Goal: Task Accomplishment & Management: Complete application form

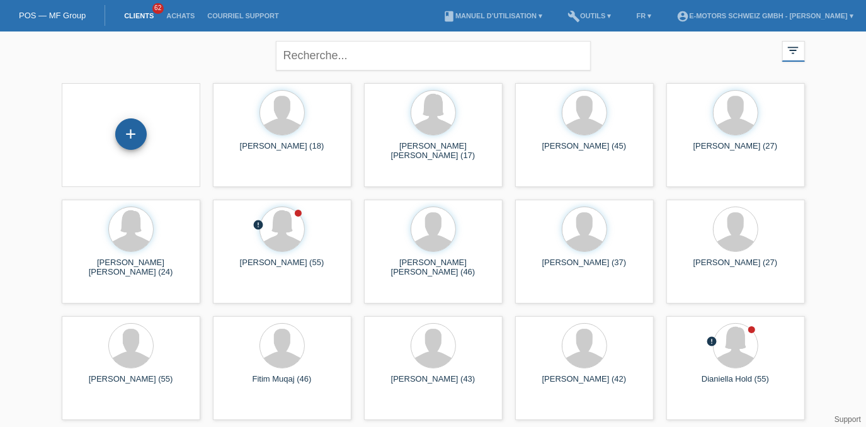
click at [126, 139] on div "+" at bounding box center [130, 133] width 31 height 31
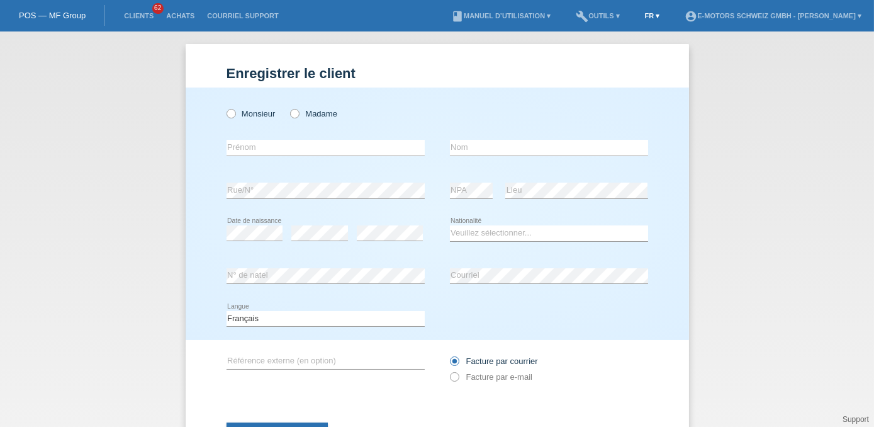
click at [639, 16] on link "FR ▾" at bounding box center [653, 16] width 28 height 8
click at [614, 26] on span "Deutsch" at bounding box center [601, 28] width 34 height 15
click at [230, 118] on div "Herr Frau" at bounding box center [326, 114] width 198 height 26
click at [224, 107] on icon at bounding box center [224, 107] width 0 height 0
click at [230, 116] on input "Herr" at bounding box center [231, 113] width 8 height 8
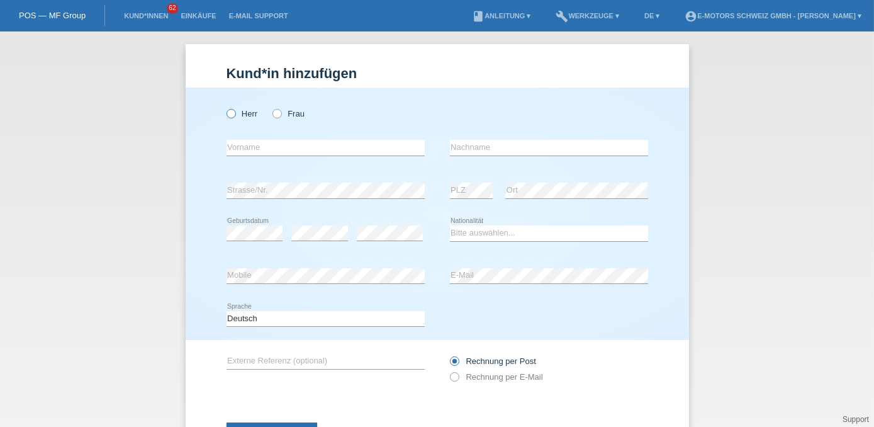
radio input "true"
click at [278, 151] on input "text" at bounding box center [326, 148] width 198 height 16
type input "Aldo lgnazio"
click at [487, 149] on input "text" at bounding box center [549, 148] width 198 height 16
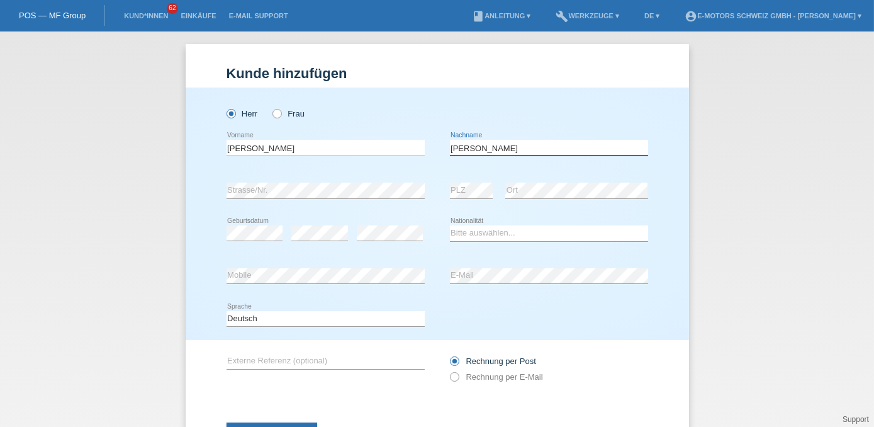
type input "Santoro"
click at [463, 232] on select "Bitte auswählen... Schweiz Deutschland Liechtenstein Österreich ------------ Af…" at bounding box center [549, 232] width 198 height 15
select select "CH"
click at [450, 225] on select "Bitte auswählen... Schweiz Deutschland Liechtenstein Österreich ------------ Af…" at bounding box center [549, 232] width 198 height 15
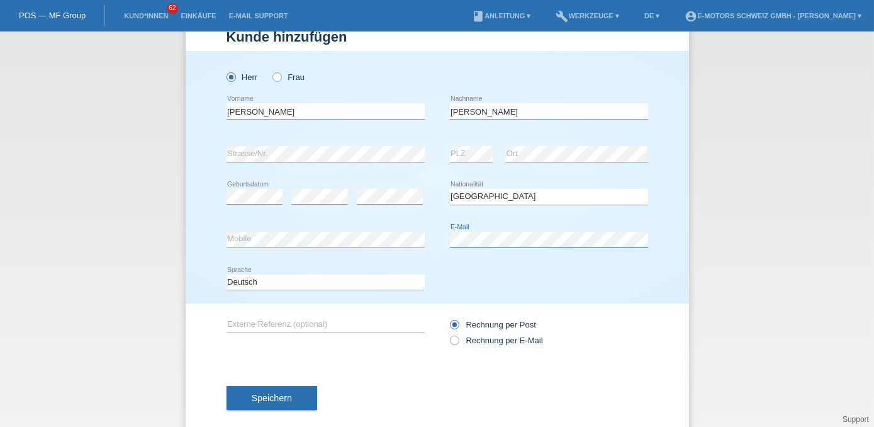
scroll to position [56, 0]
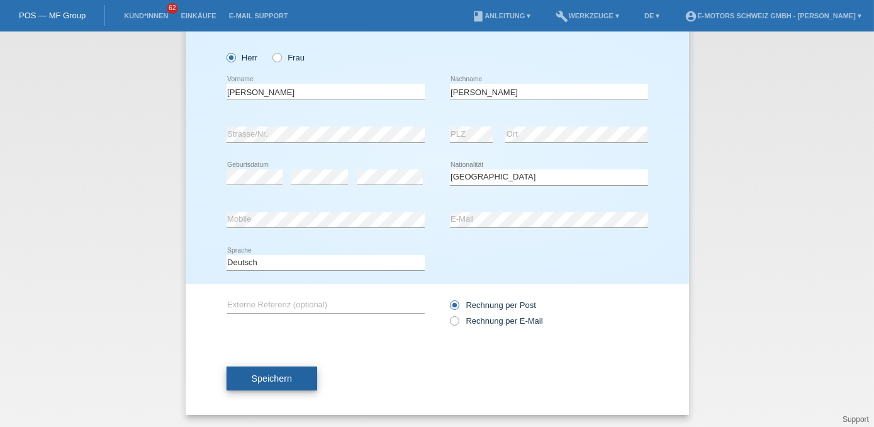
click at [281, 377] on span "Speichern" at bounding box center [272, 378] width 40 height 10
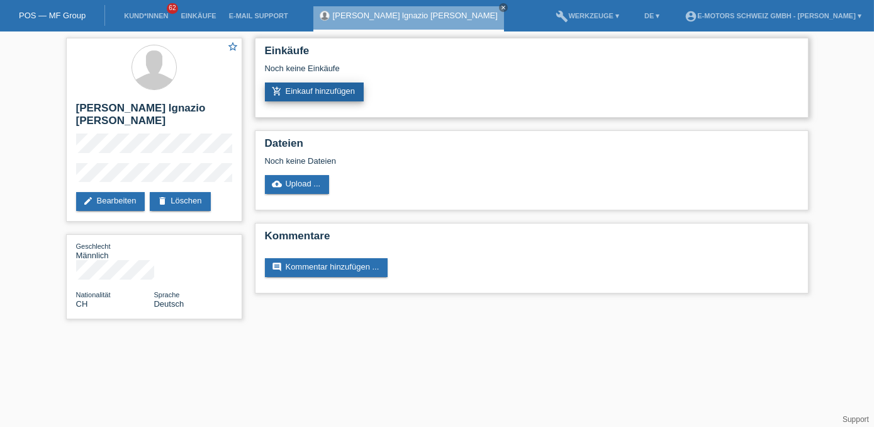
click at [331, 91] on link "add_shopping_cart Einkauf hinzufügen" at bounding box center [314, 91] width 99 height 19
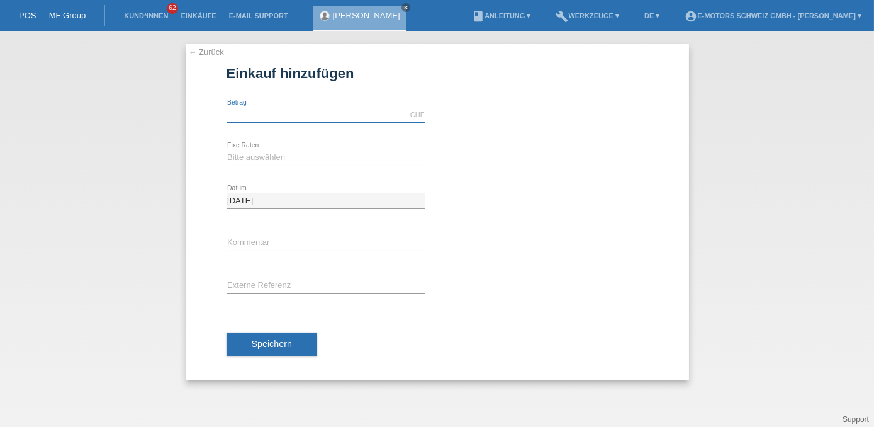
click at [295, 109] on input "text" at bounding box center [326, 115] width 198 height 16
type input "9000.00"
click at [285, 160] on select "Bitte auswählen 12 Raten 24 Raten 36 Raten 48 Raten" at bounding box center [326, 157] width 198 height 15
select select "216"
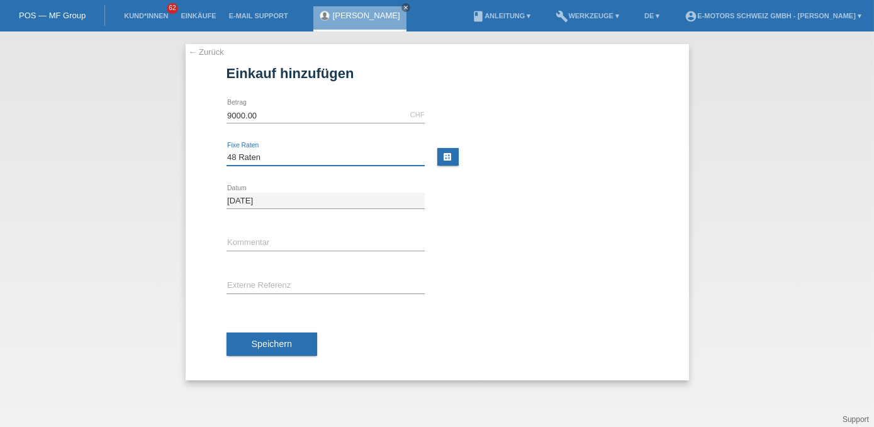
click at [227, 150] on select "Bitte auswählen 12 Raten 24 Raten 36 Raten 48 Raten" at bounding box center [326, 157] width 198 height 15
click at [283, 348] on button "Speichern" at bounding box center [272, 344] width 91 height 24
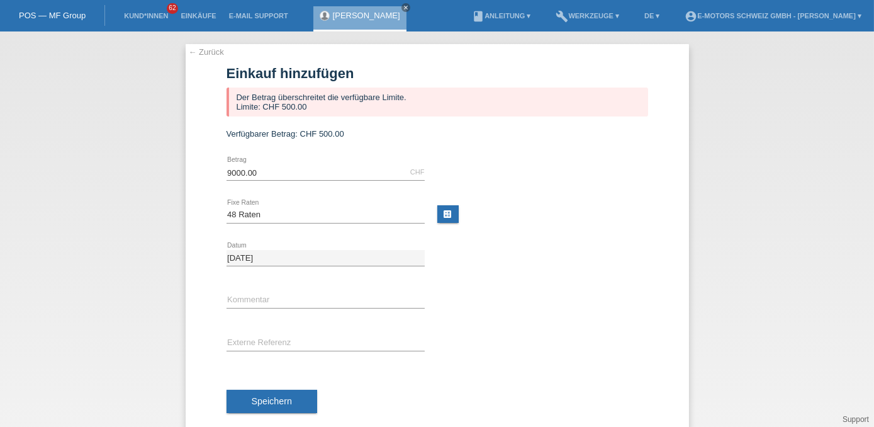
click at [599, 134] on div "Verfügbarer Betrag: CHF 500.00" at bounding box center [438, 133] width 422 height 9
click at [206, 19] on link "Einkäufe" at bounding box center [198, 16] width 48 height 8
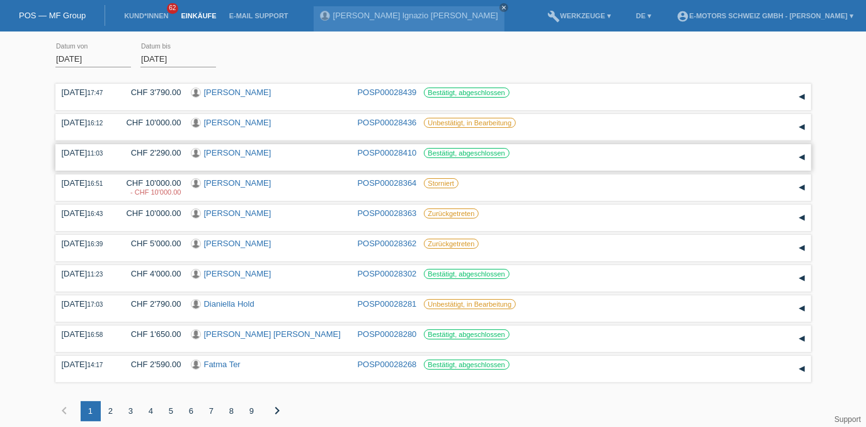
click at [394, 149] on link "POSP00028410" at bounding box center [387, 152] width 59 height 9
click at [383, 121] on link "POSP00028436" at bounding box center [387, 122] width 59 height 9
click at [390, 94] on link "POSP00028439" at bounding box center [387, 92] width 59 height 9
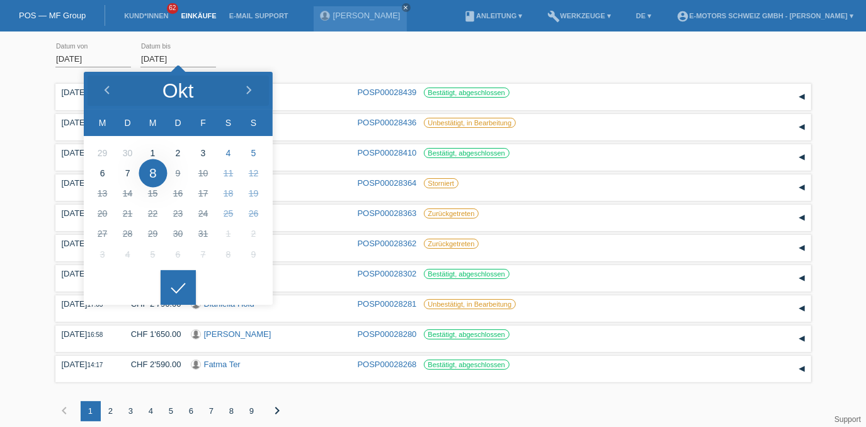
drag, startPoint x: 140, startPoint y: 58, endPoint x: 185, endPoint y: 57, distance: 45.3
click at [185, 57] on input "08.10.2025" at bounding box center [178, 59] width 76 height 16
click at [239, 48] on div "Übernehmen" at bounding box center [259, 53] width 69 height 30
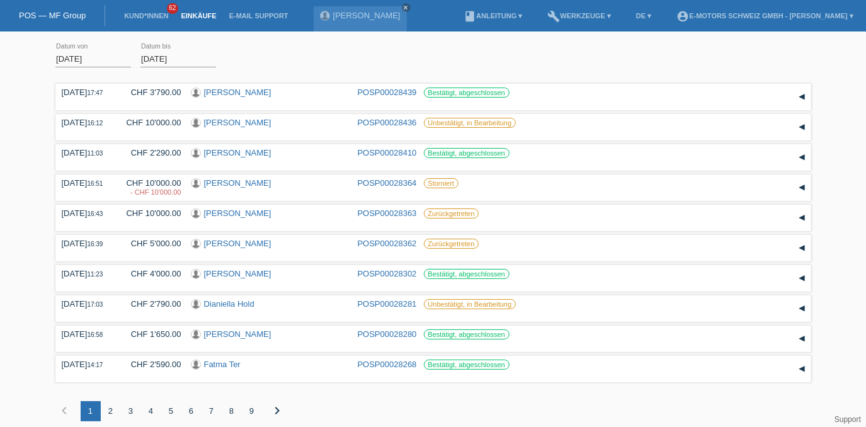
click at [54, 59] on div "01.09.2025 error Datum von 08.10.2025 error Datum bis Übernehmen 17:47 Datum" at bounding box center [433, 239] width 866 height 402
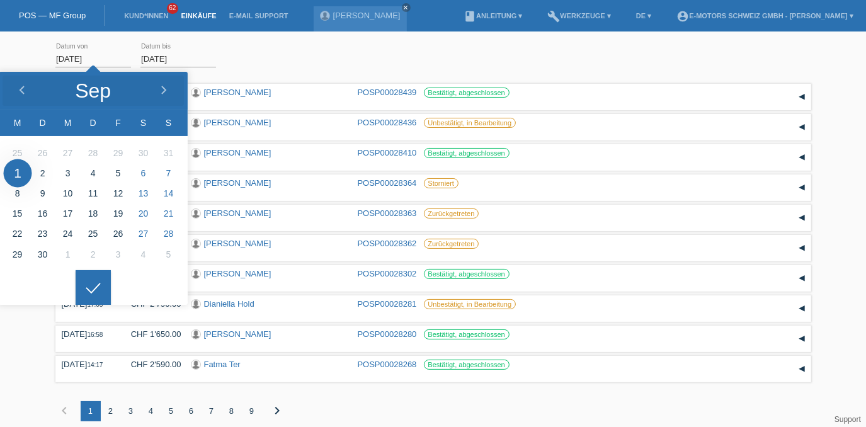
drag, startPoint x: 56, startPoint y: 58, endPoint x: 101, endPoint y: 59, distance: 45.3
click at [101, 59] on input "01.09.2025" at bounding box center [93, 59] width 76 height 16
click at [114, 47] on div "01.09.2025 error Datum von" at bounding box center [93, 59] width 76 height 43
drag, startPoint x: 111, startPoint y: 57, endPoint x: 122, endPoint y: 57, distance: 10.7
click at [122, 57] on input "01.09.2025" at bounding box center [93, 59] width 76 height 16
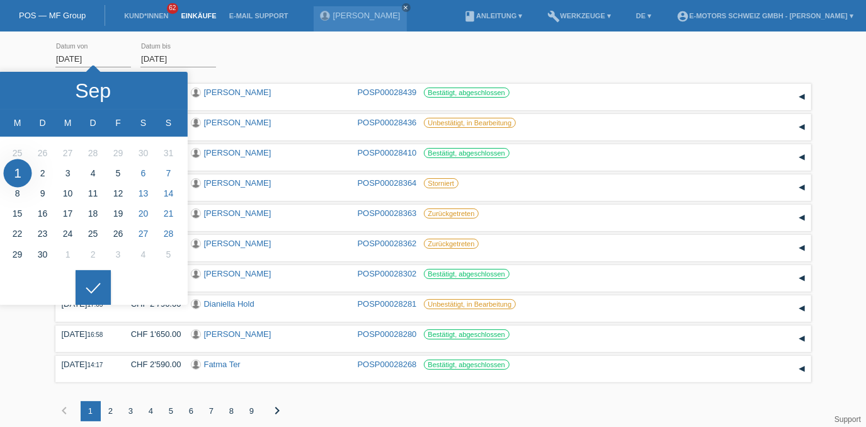
click at [203, 54] on input "08.10.2025" at bounding box center [178, 59] width 76 height 16
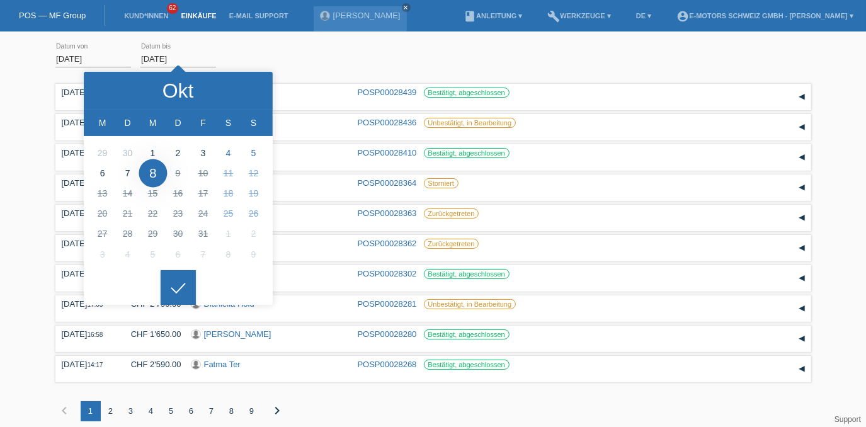
click at [305, 52] on div "01.09.2025 error Datum von 08.10.2025 error Datum bis Übernehmen" at bounding box center [432, 59] width 755 height 43
